Goal: Information Seeking & Learning: Learn about a topic

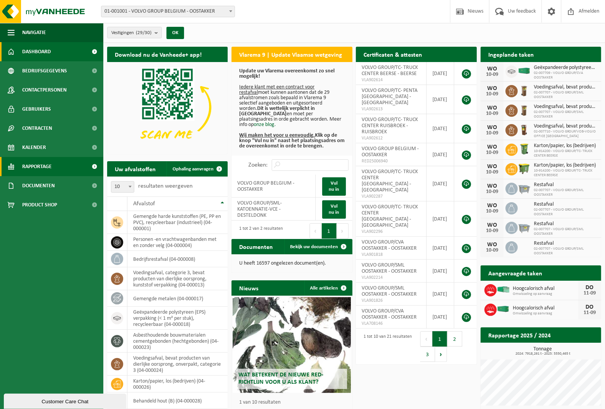
click at [39, 164] on span "Rapportage" at bounding box center [36, 166] width 29 height 19
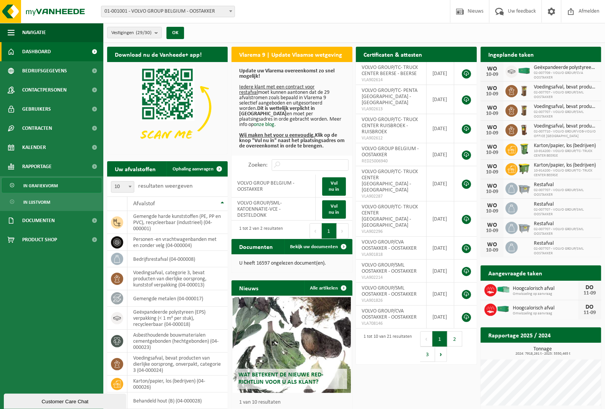
click at [39, 186] on span "In grafiekvorm" at bounding box center [40, 185] width 34 height 15
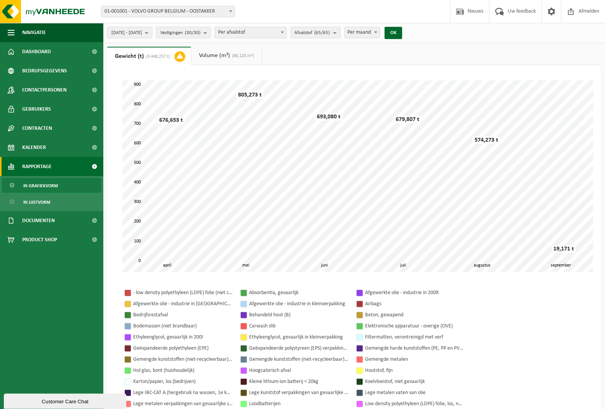
click at [152, 33] on b "submit" at bounding box center [148, 32] width 7 height 11
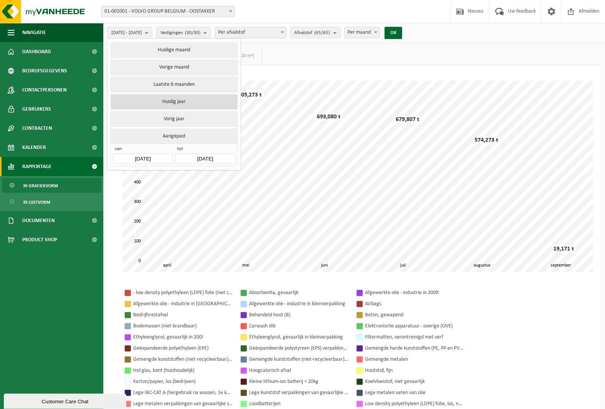
click at [182, 99] on button "Huidig jaar" at bounding box center [174, 101] width 127 height 15
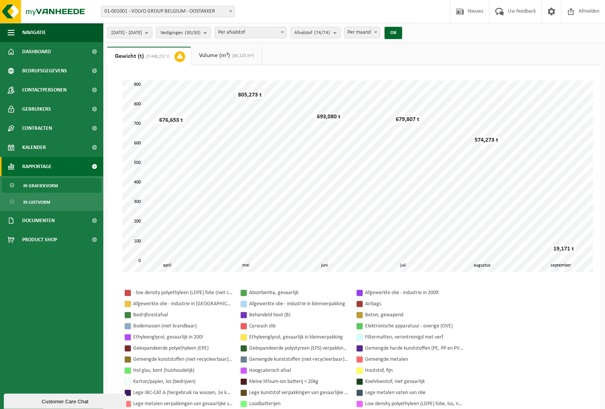
click at [210, 34] on b "submit" at bounding box center [207, 32] width 7 height 11
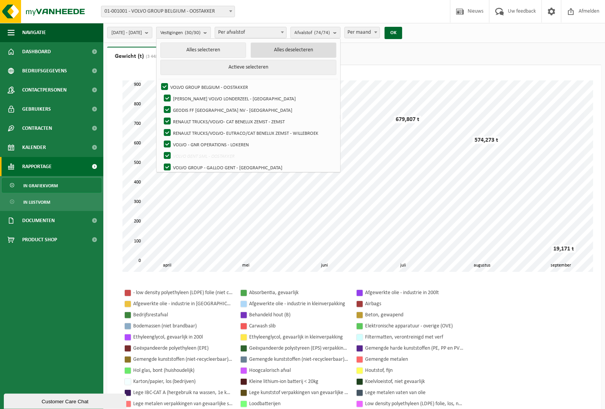
click at [287, 51] on button "Alles deselecteren" at bounding box center [294, 49] width 86 height 15
checkbox input "false"
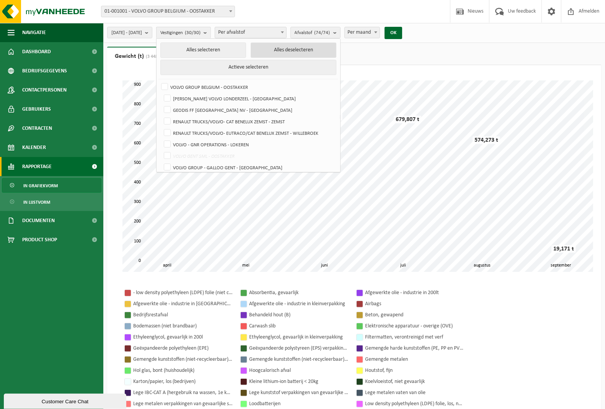
checkbox input "false"
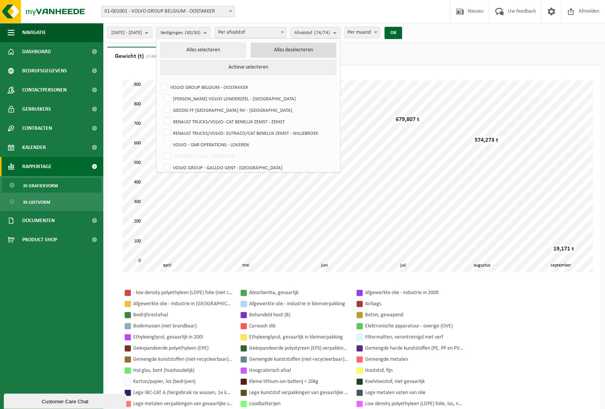
checkbox input "false"
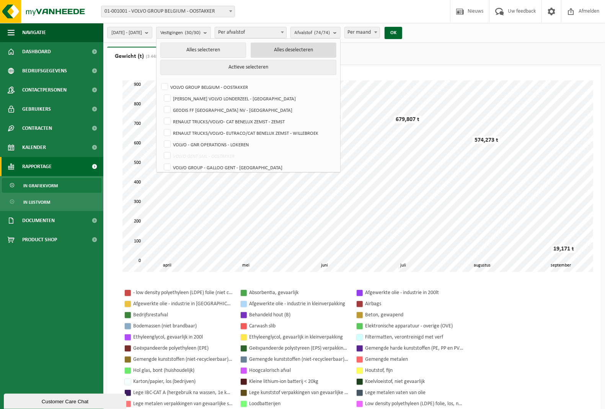
checkbox input "false"
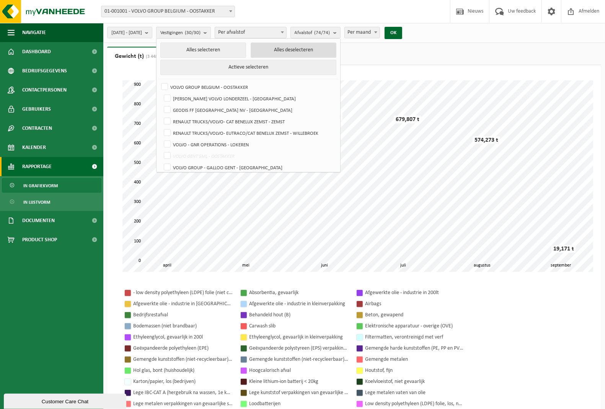
checkbox input "false"
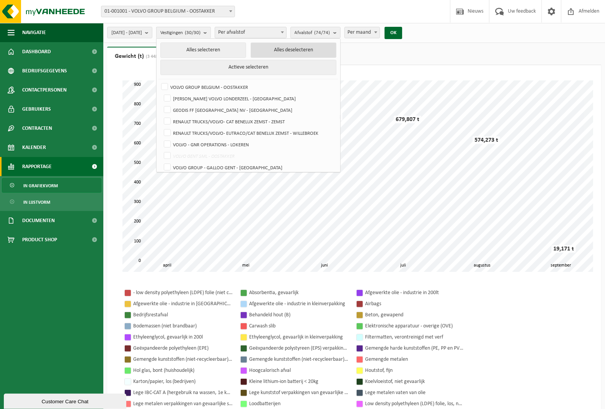
checkbox input "false"
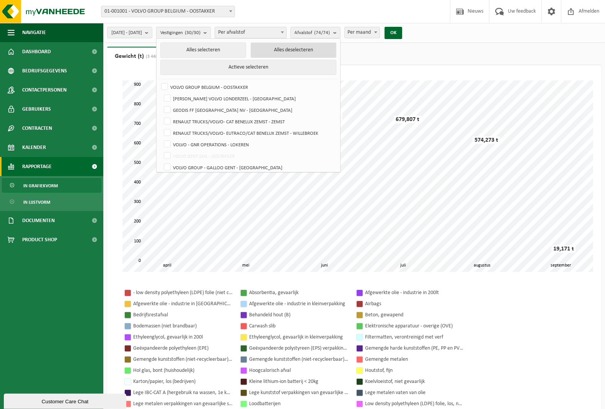
checkbox input "false"
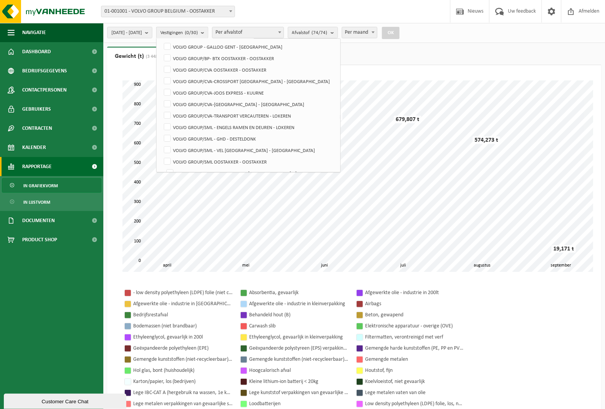
scroll to position [143, 0]
click at [192, 105] on label "VOLVO GROUP/SML - ENGELS RAMEN EN DEUREN - LOKEREN" at bounding box center [249, 103] width 174 height 11
click at [161, 98] on input "VOLVO GROUP/SML - ENGELS RAMEN EN DEUREN - LOKEREN" at bounding box center [161, 98] width 0 height 0
checkbox input "true"
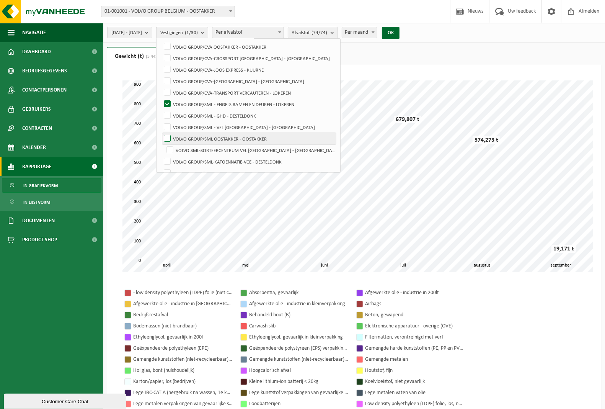
click at [187, 136] on label "VOLVO GROUP/SML OOSTAKKER - OOSTAKKER" at bounding box center [249, 138] width 174 height 11
click at [161, 133] on input "VOLVO GROUP/SML OOSTAKKER - OOSTAKKER" at bounding box center [161, 132] width 0 height 0
checkbox input "true"
click at [189, 148] on label "VOLVO SML-SORTEERCENTRUM VEL [GEOGRAPHIC_DATA] - [GEOGRAPHIC_DATA]" at bounding box center [250, 149] width 171 height 11
click at [164, 144] on input "VOLVO SML-SORTEERCENTRUM VEL [GEOGRAPHIC_DATA] - [GEOGRAPHIC_DATA]" at bounding box center [163, 144] width 0 height 0
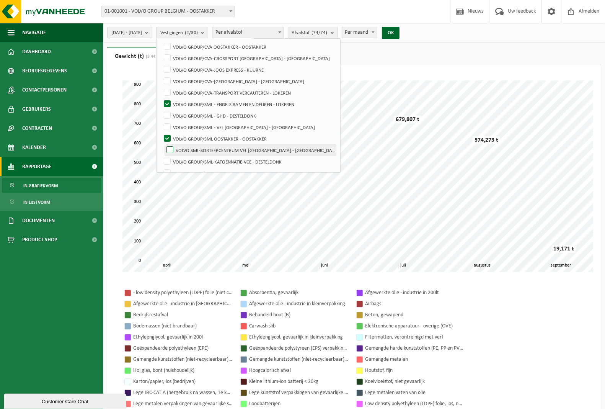
checkbox input "true"
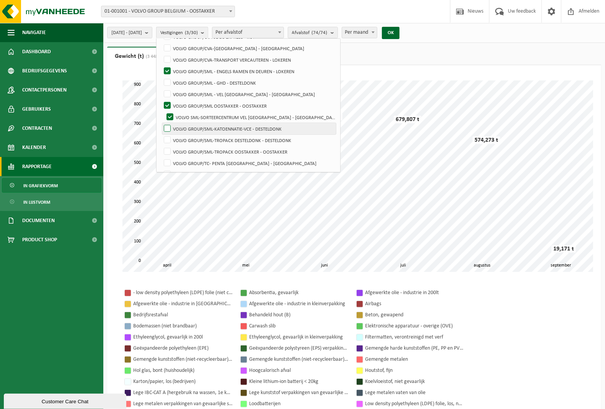
scroll to position [191, 0]
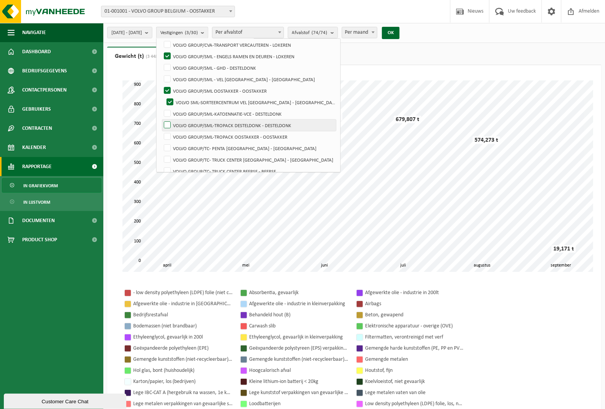
click at [187, 125] on label "VOLVO GROUP/SML-TROPACK DESTELDONK - DESTELDONK" at bounding box center [249, 124] width 174 height 11
click at [161, 119] on input "VOLVO GROUP/SML-TROPACK DESTELDONK - DESTELDONK" at bounding box center [161, 119] width 0 height 0
checkbox input "true"
click at [186, 135] on label "VOLVO GROUP/SML-TROPACK OOSTAKKER - OOSTAKKER" at bounding box center [249, 136] width 174 height 11
click at [161, 131] on input "VOLVO GROUP/SML-TROPACK OOSTAKKER - OOSTAKKER" at bounding box center [161, 130] width 0 height 0
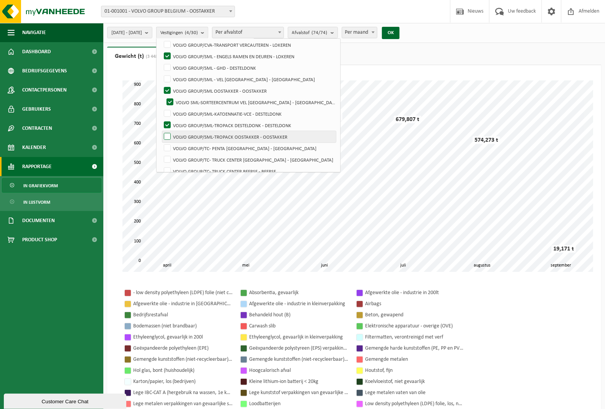
checkbox input "true"
click at [399, 36] on button "OK" at bounding box center [391, 33] width 18 height 12
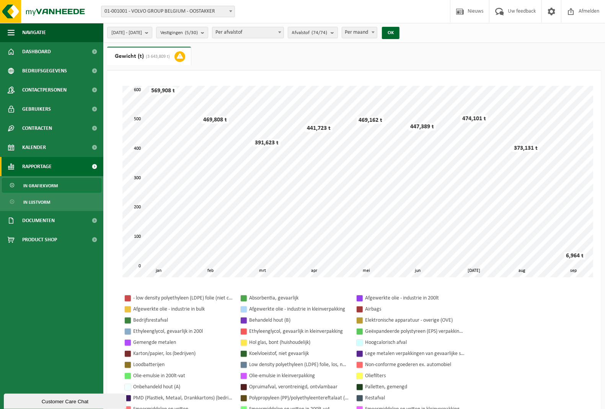
click at [283, 35] on span at bounding box center [280, 32] width 8 height 10
click at [337, 34] on b "submit" at bounding box center [334, 32] width 7 height 11
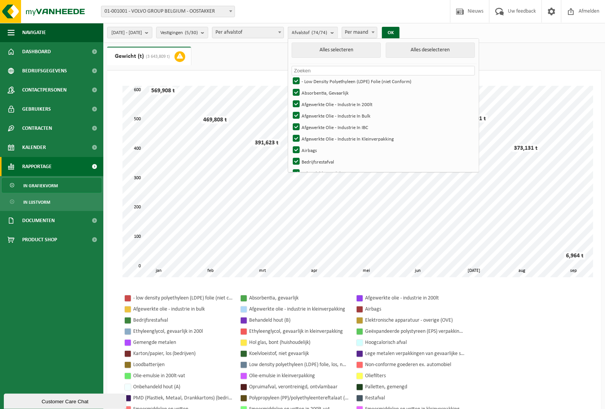
click at [360, 69] on input "text" at bounding box center [382, 71] width 183 height 10
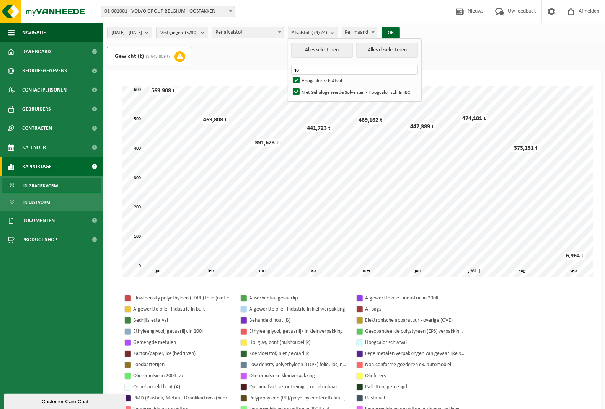
type input "h"
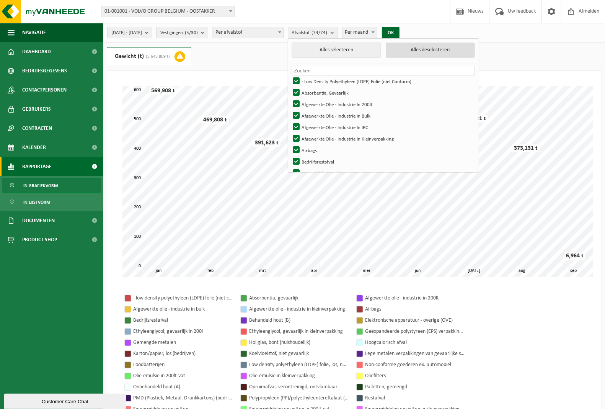
click at [435, 50] on button "Alles deselecteren" at bounding box center [430, 49] width 89 height 15
checkbox input "false"
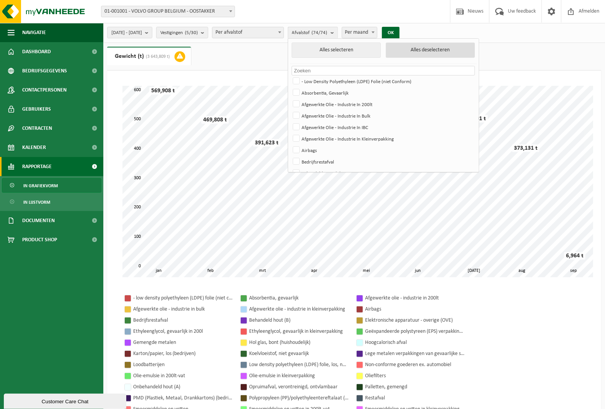
checkbox input "false"
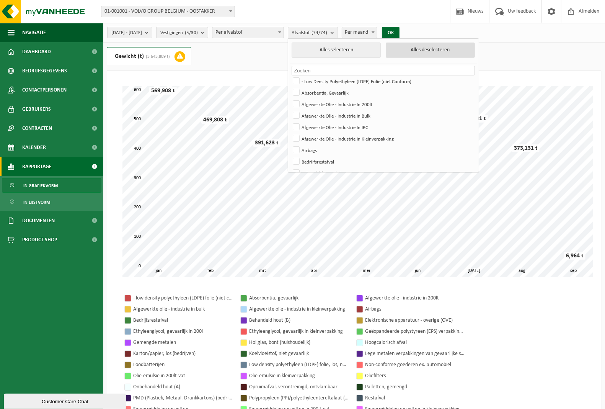
checkbox input "false"
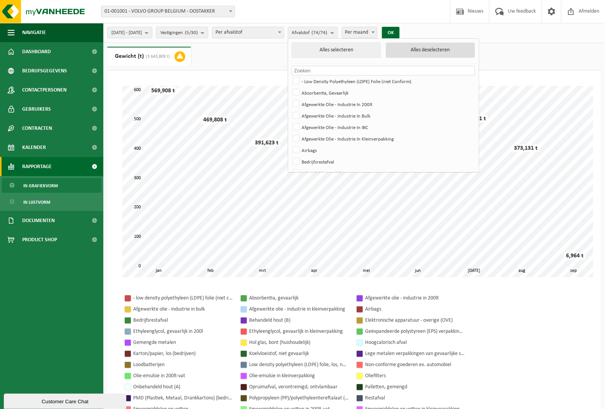
checkbox input "false"
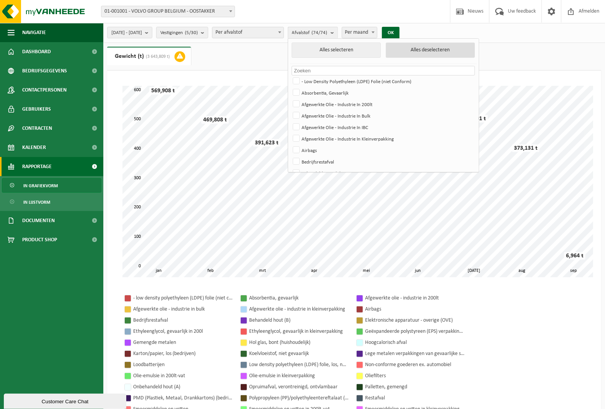
checkbox input "false"
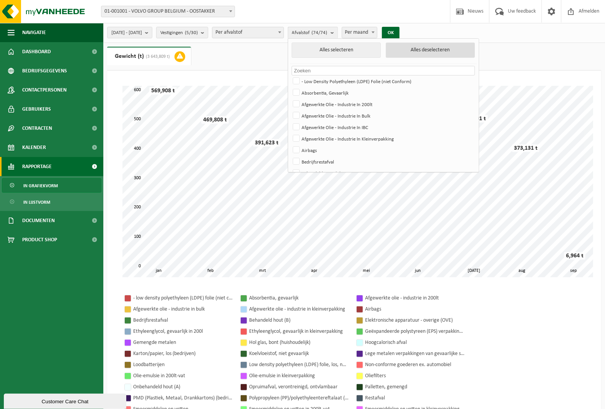
checkbox input "false"
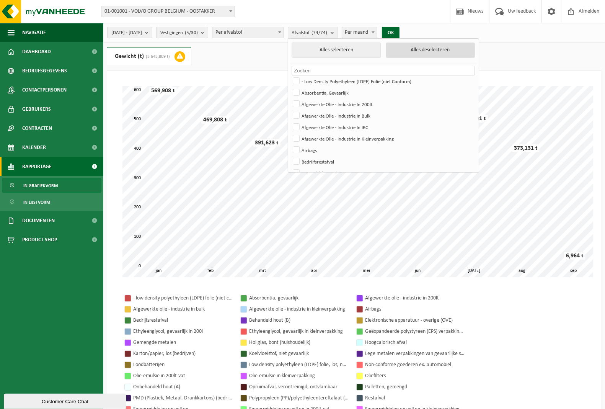
checkbox input "false"
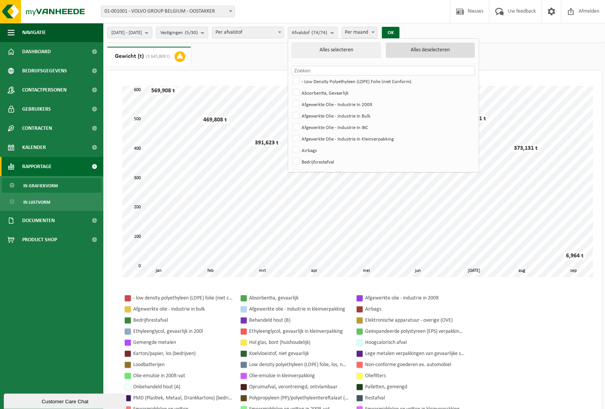
checkbox input "false"
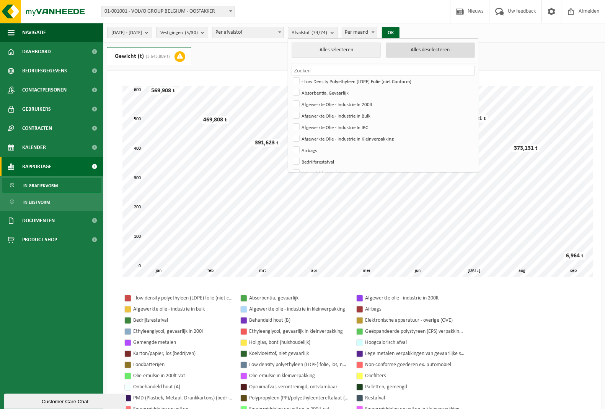
checkbox input "false"
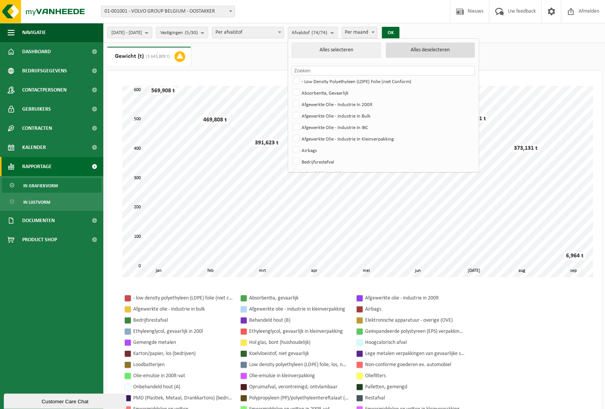
checkbox input "false"
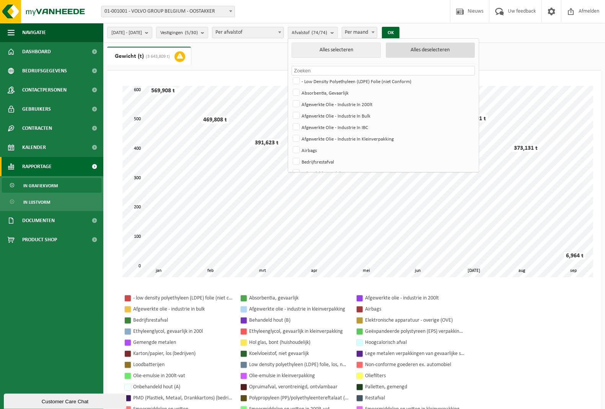
checkbox input "false"
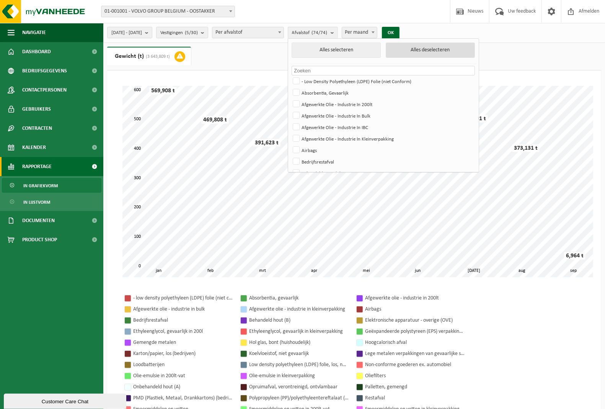
checkbox input "false"
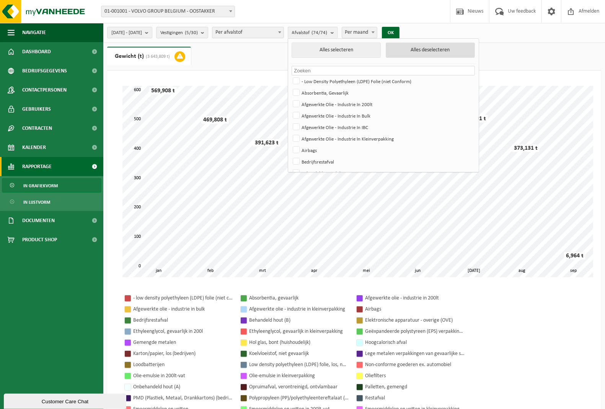
checkbox input "false"
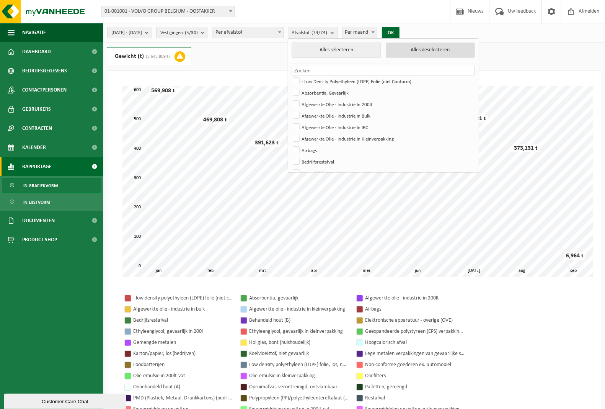
checkbox input "false"
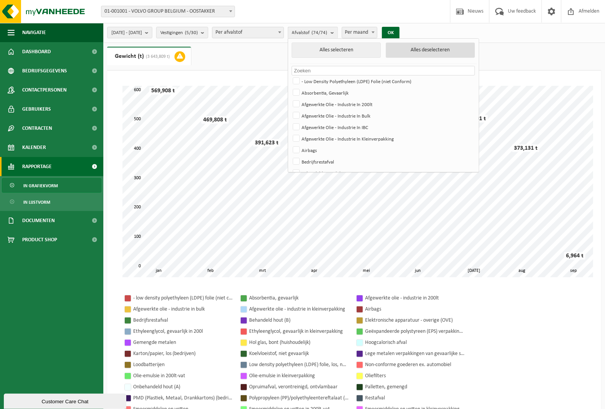
checkbox input "false"
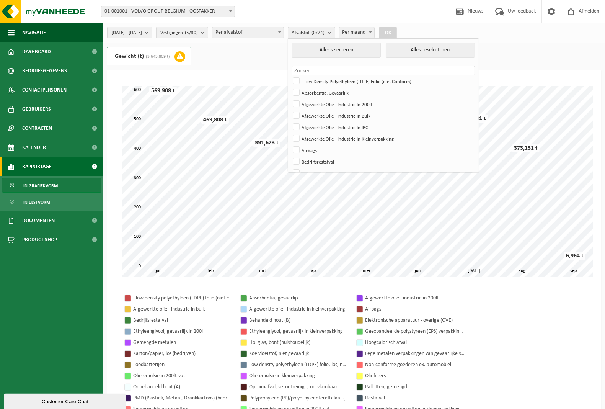
click at [404, 73] on input "text" at bounding box center [382, 71] width 183 height 10
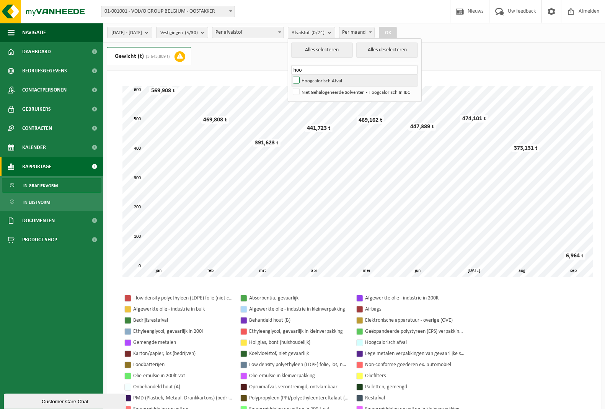
type input "hoo"
click at [318, 81] on label "Hoogcalorisch Afval" at bounding box center [354, 80] width 127 height 11
click at [290, 75] on input "Hoogcalorisch Afval" at bounding box center [290, 74] width 0 height 0
click at [397, 32] on button "OK" at bounding box center [388, 33] width 18 height 12
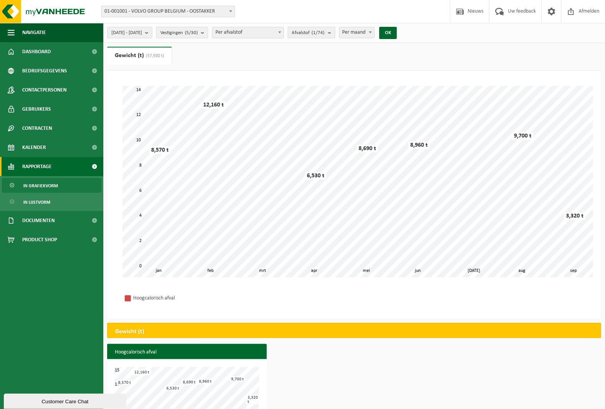
click at [335, 31] on b "submit" at bounding box center [331, 32] width 7 height 11
click at [397, 49] on button "Alles deselecteren" at bounding box center [387, 49] width 62 height 15
click at [347, 49] on button "Alles selecteren" at bounding box center [322, 49] width 62 height 15
checkbox input "true"
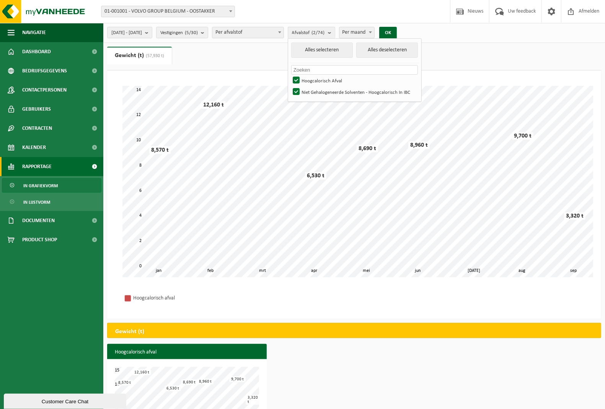
click at [334, 69] on input "text" at bounding box center [354, 70] width 127 height 10
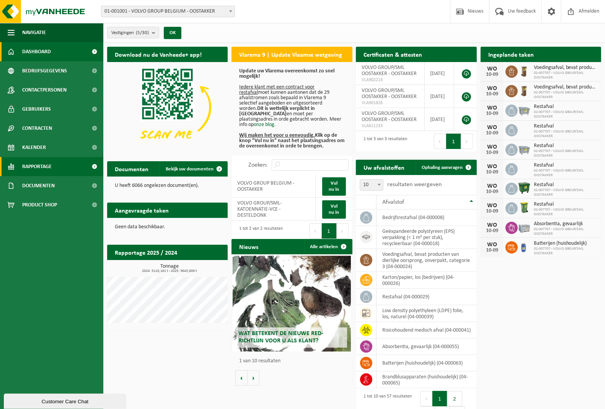
click at [41, 167] on span "Rapportage" at bounding box center [36, 166] width 29 height 19
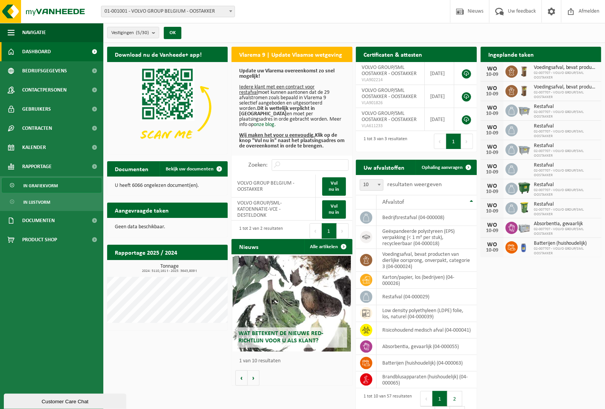
click at [46, 189] on span "In grafiekvorm" at bounding box center [40, 185] width 34 height 15
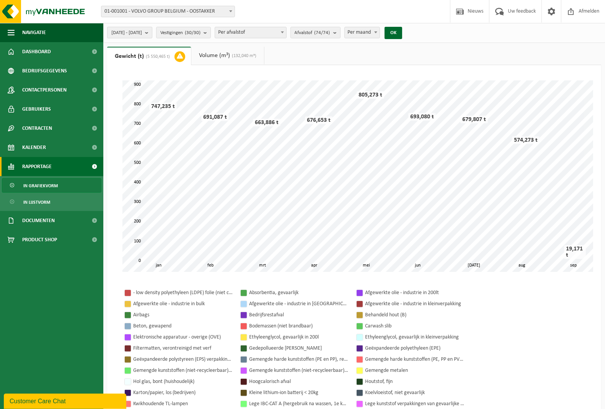
click at [152, 35] on button "[DATE] - [DATE]" at bounding box center [129, 32] width 45 height 11
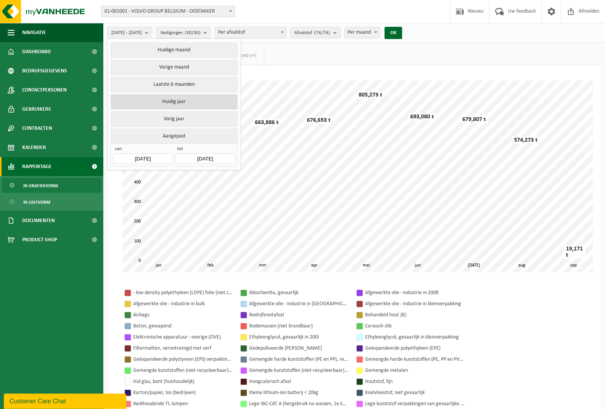
click at [186, 101] on button "Huidig jaar" at bounding box center [174, 101] width 127 height 15
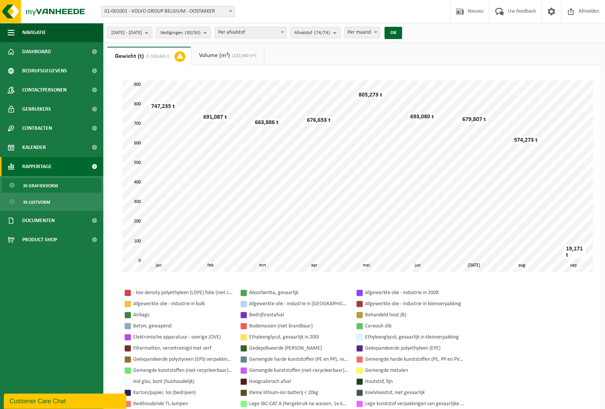
click at [210, 33] on b "submit" at bounding box center [207, 32] width 7 height 11
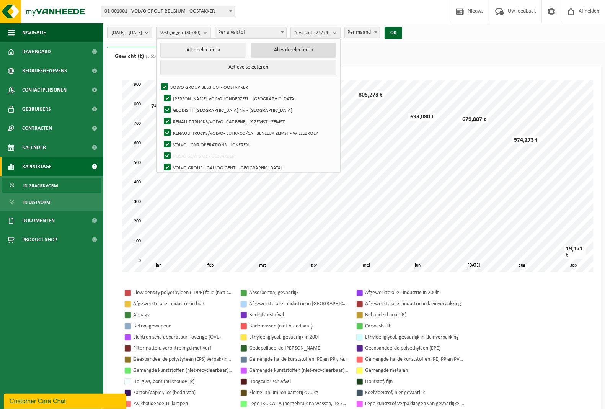
click at [300, 47] on button "Alles deselecteren" at bounding box center [294, 49] width 86 height 15
checkbox input "false"
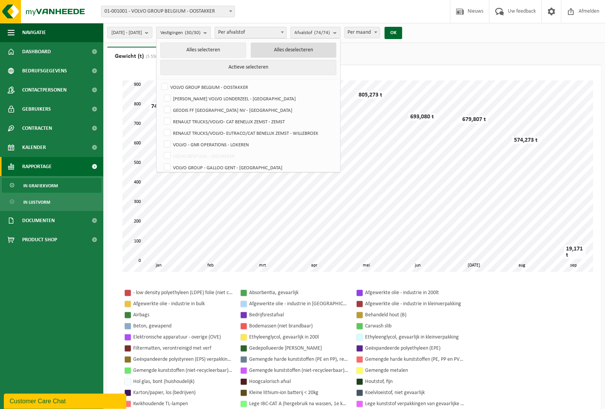
checkbox input "false"
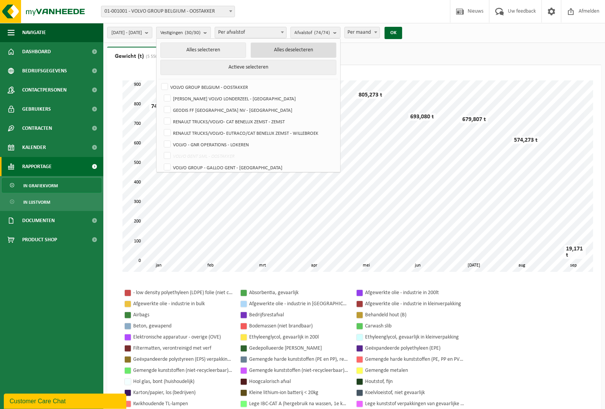
checkbox input "false"
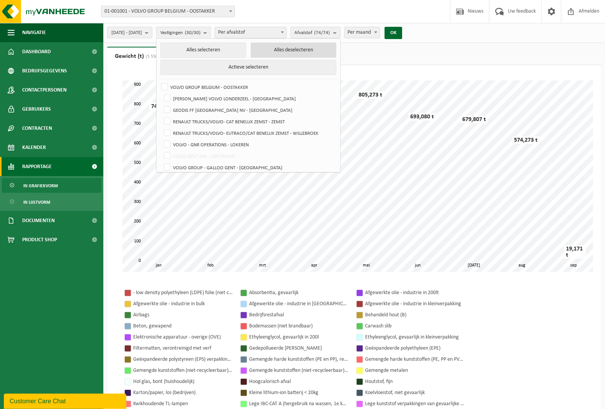
checkbox input "false"
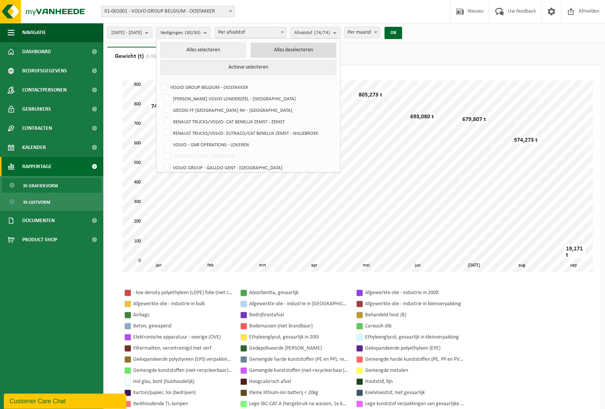
checkbox input "false"
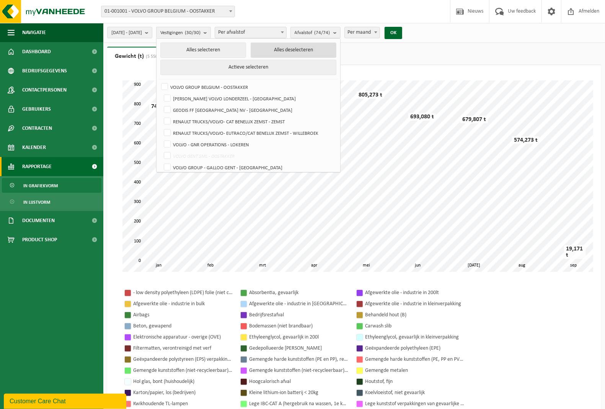
checkbox input "false"
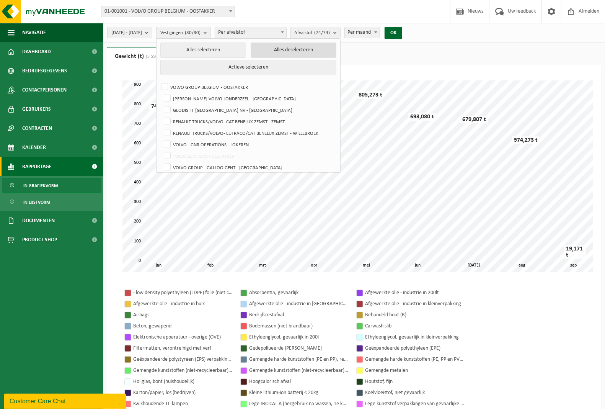
checkbox input "false"
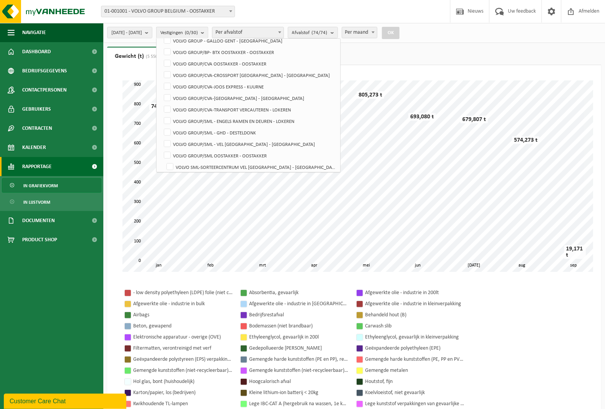
scroll to position [143, 0]
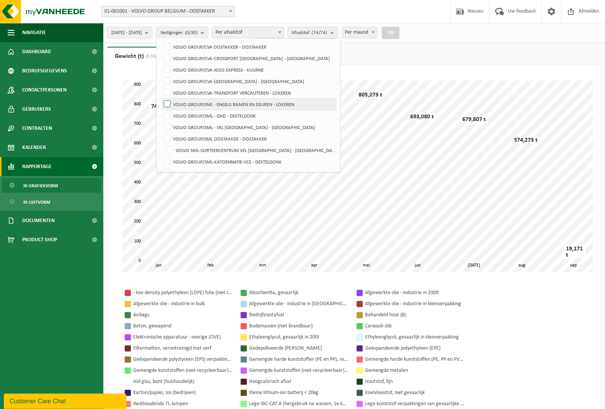
click at [186, 104] on label "VOLVO GROUP/SML - ENGELS RAMEN EN DEUREN - LOKEREN" at bounding box center [249, 103] width 174 height 11
click at [161, 98] on input "VOLVO GROUP/SML - ENGELS RAMEN EN DEUREN - LOKEREN" at bounding box center [161, 98] width 0 height 0
checkbox input "true"
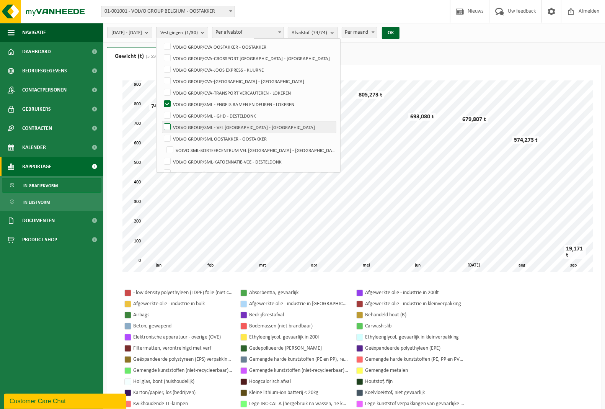
scroll to position [191, 0]
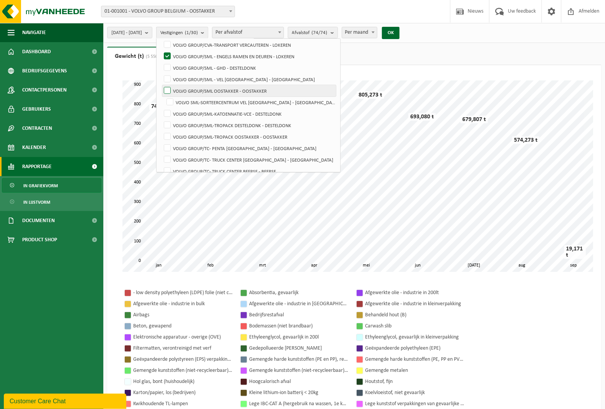
click at [186, 92] on label "VOLVO GROUP/SML OOSTAKKER - OOSTAKKER" at bounding box center [249, 90] width 174 height 11
click at [161, 85] on input "VOLVO GROUP/SML OOSTAKKER - OOSTAKKER" at bounding box center [161, 85] width 0 height 0
checkbox input "true"
click at [189, 103] on label "VOLVO SML-SORTEERCENTRUM VEL [GEOGRAPHIC_DATA] - [GEOGRAPHIC_DATA]" at bounding box center [250, 101] width 171 height 11
click at [164, 96] on input "VOLVO SML-SORTEERCENTRUM VEL [GEOGRAPHIC_DATA] - [GEOGRAPHIC_DATA]" at bounding box center [163, 96] width 0 height 0
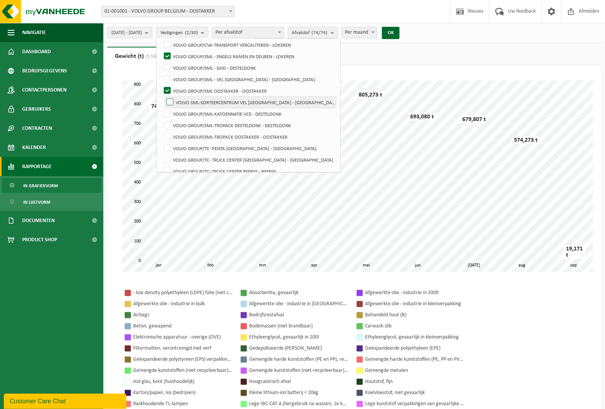
checkbox input "true"
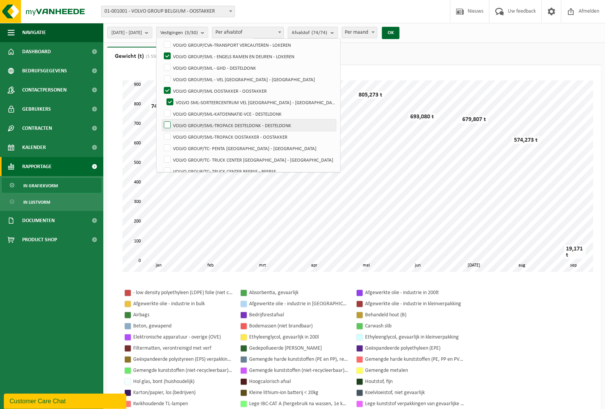
click at [187, 126] on label "VOLVO GROUP/SML-TROPACK DESTELDONK - DESTELDONK" at bounding box center [249, 124] width 174 height 11
click at [161, 119] on input "VOLVO GROUP/SML-TROPACK DESTELDONK - DESTELDONK" at bounding box center [161, 119] width 0 height 0
checkbox input "true"
click at [186, 135] on label "VOLVO GROUP/SML-TROPACK OOSTAKKER - OOSTAKKER" at bounding box center [249, 136] width 174 height 11
click at [161, 131] on input "VOLVO GROUP/SML-TROPACK OOSTAKKER - OOSTAKKER" at bounding box center [161, 130] width 0 height 0
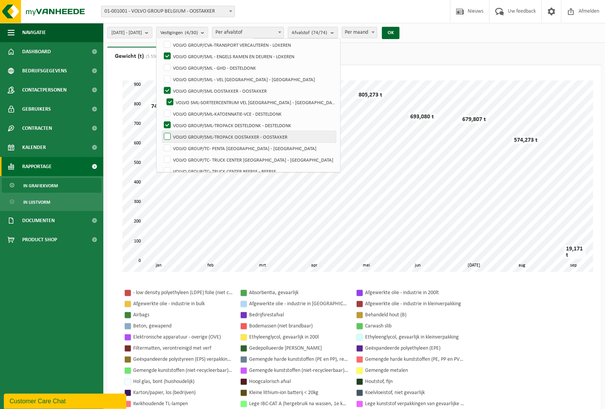
checkbox input "true"
click at [399, 33] on button "OK" at bounding box center [391, 33] width 18 height 12
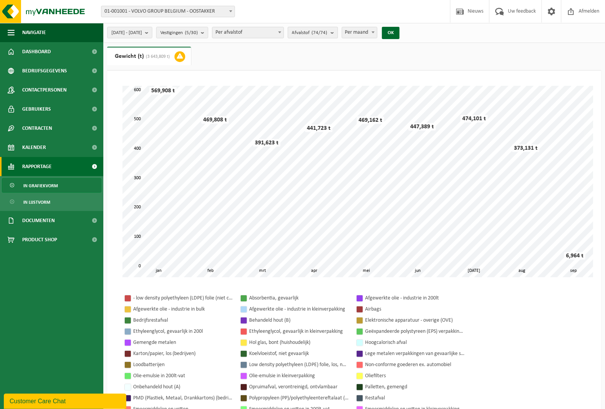
click at [337, 33] on b "submit" at bounding box center [334, 32] width 7 height 11
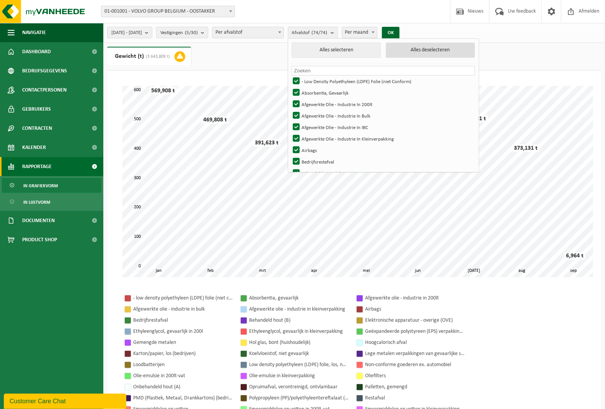
click at [423, 47] on button "Alles deselecteren" at bounding box center [430, 49] width 89 height 15
checkbox input "false"
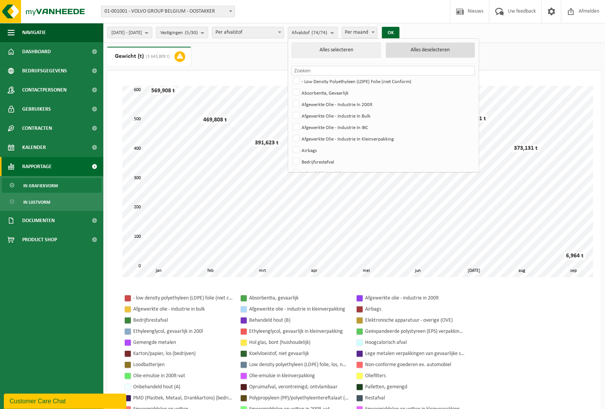
checkbox input "false"
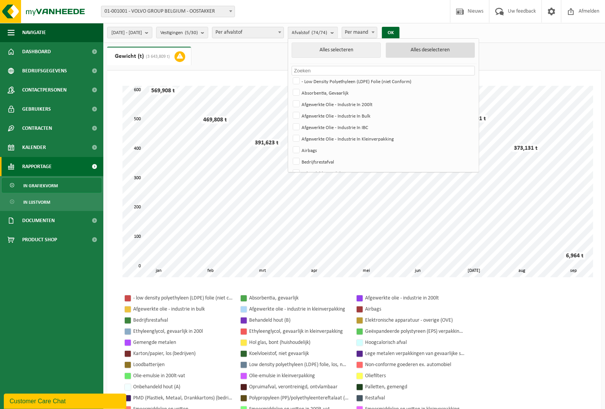
checkbox input "false"
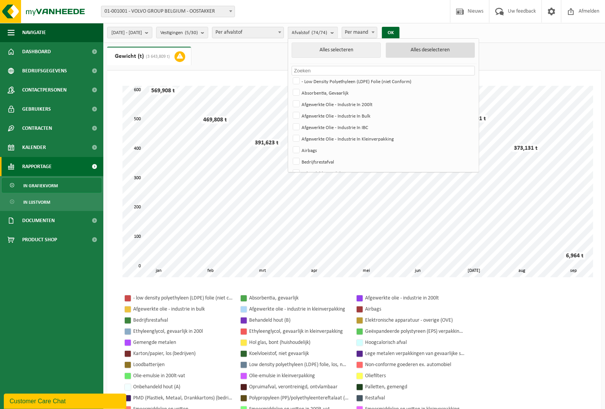
checkbox input "false"
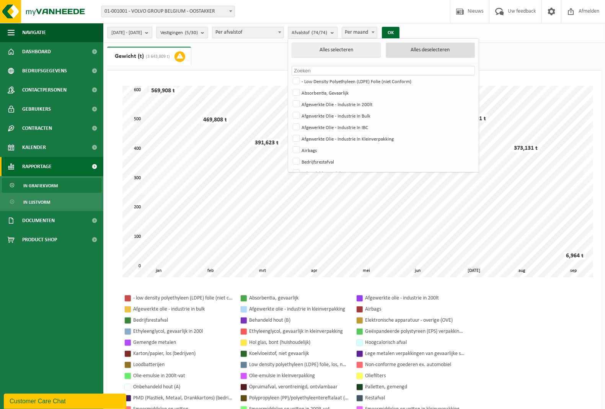
checkbox input "false"
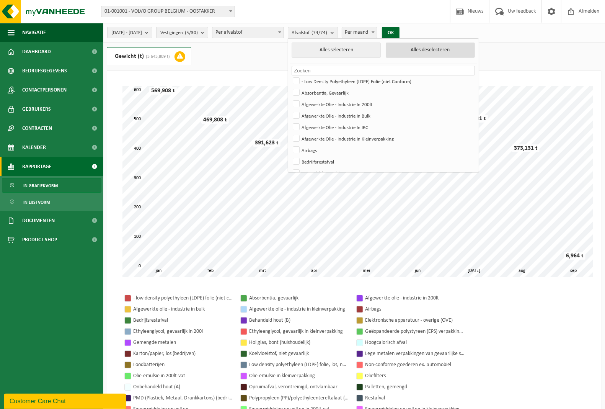
checkbox input "false"
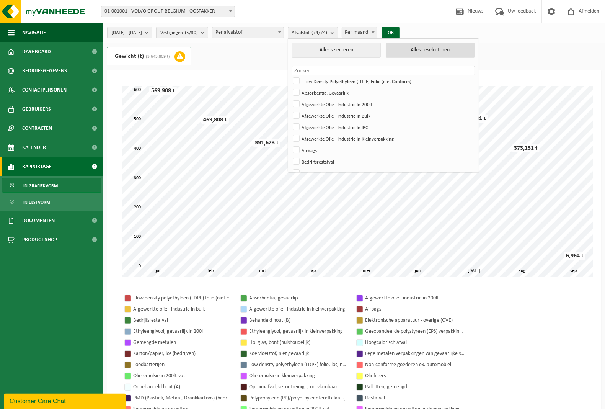
checkbox input "false"
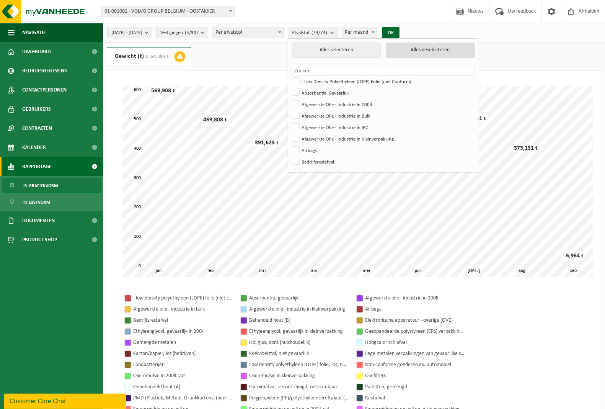
checkbox input "false"
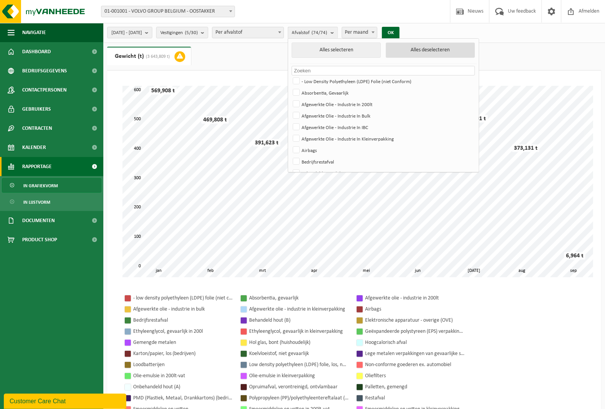
checkbox input "false"
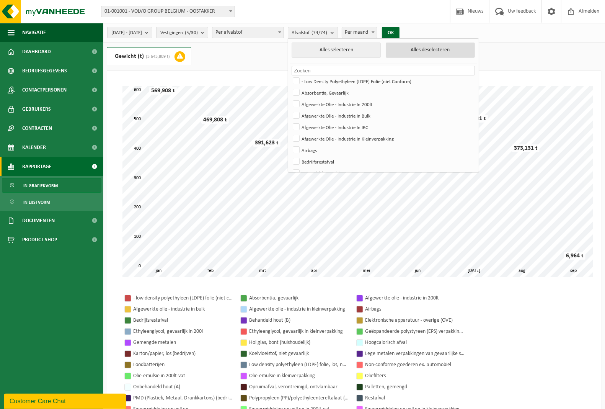
checkbox input "false"
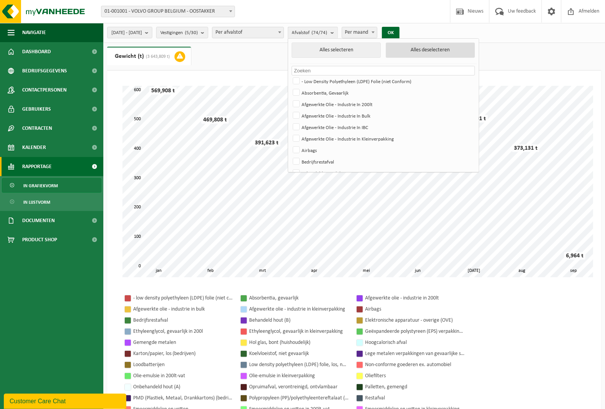
checkbox input "false"
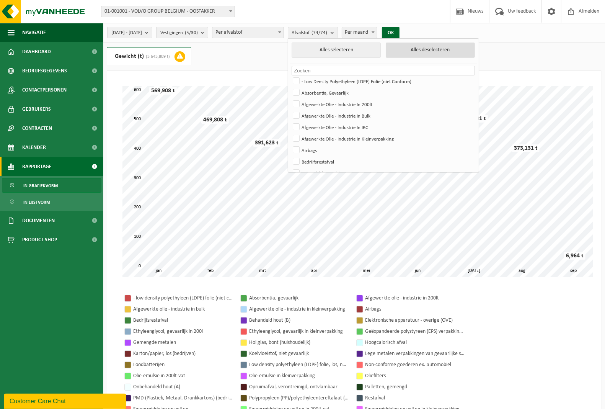
checkbox input "false"
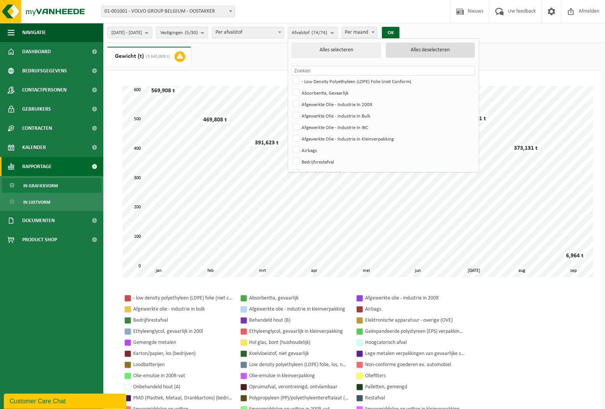
checkbox input "false"
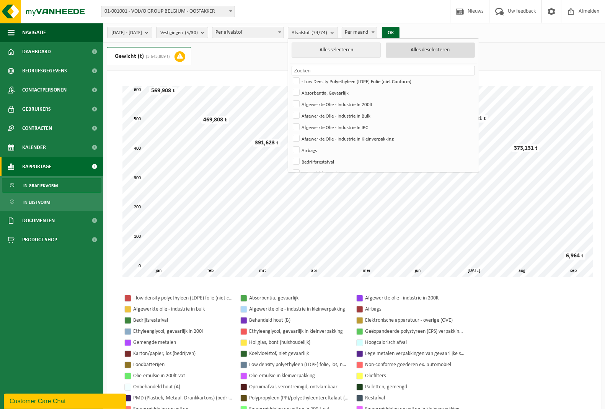
checkbox input "false"
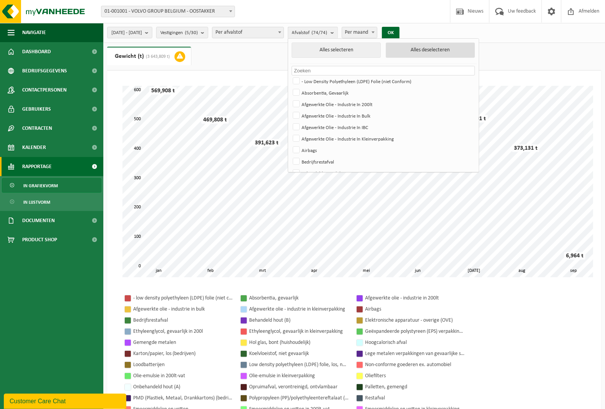
checkbox input "false"
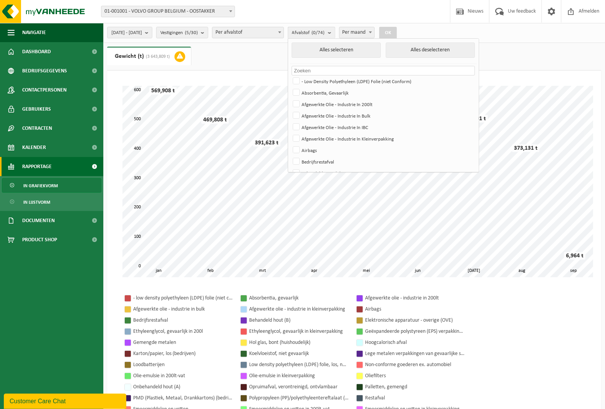
click at [395, 70] on input "text" at bounding box center [382, 71] width 183 height 10
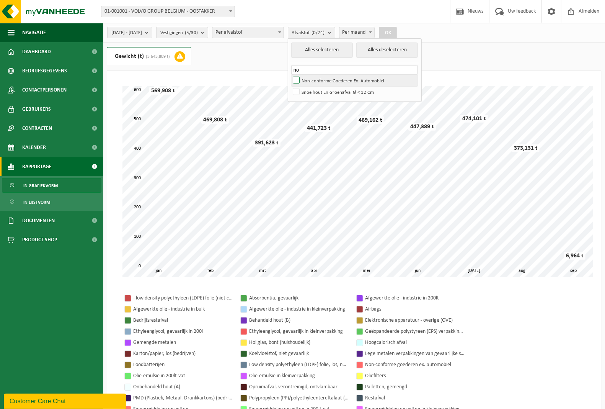
type input "no"
click at [316, 81] on label "Non-conforme Goederen Ex. Automobiel" at bounding box center [354, 80] width 127 height 11
click at [290, 75] on input "Non-conforme Goederen Ex. Automobiel" at bounding box center [290, 74] width 0 height 0
checkbox input "true"
click at [397, 29] on button "OK" at bounding box center [388, 33] width 18 height 12
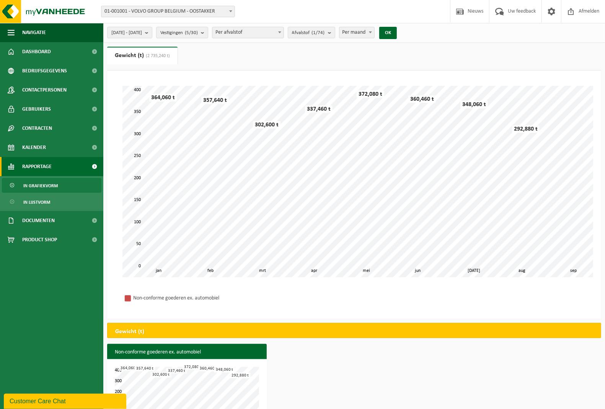
scroll to position [27, 0]
